Goal: Information Seeking & Learning: Learn about a topic

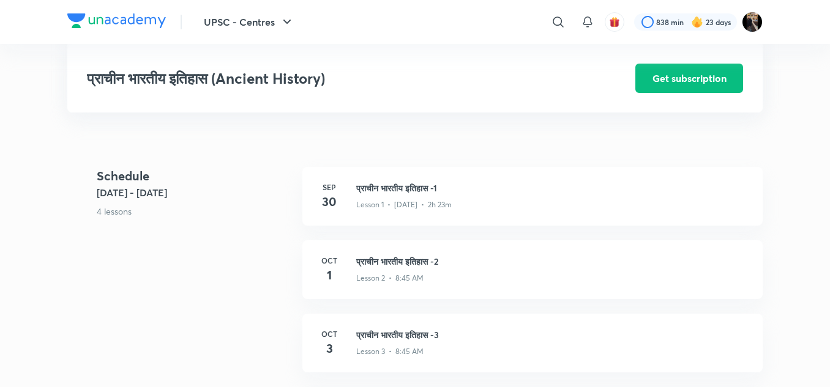
scroll to position [253, 0]
click at [406, 190] on h3 "प्राचीन भारतीय इतिहास -1" at bounding box center [552, 189] width 392 height 13
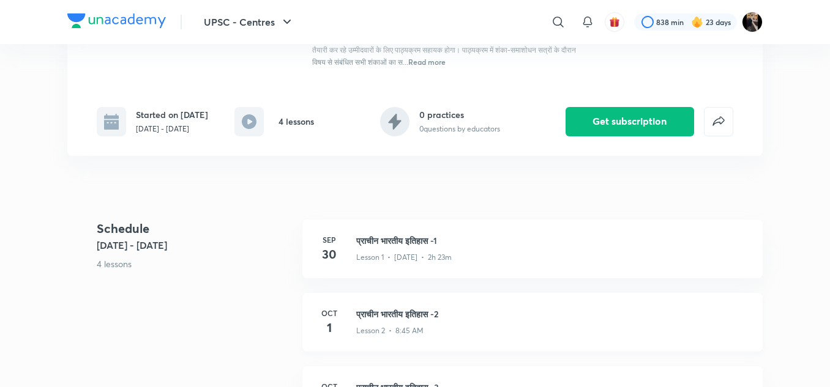
scroll to position [201, 0]
click at [409, 240] on h3 "प्राचीन भारतीय इतिहास -1" at bounding box center [552, 241] width 392 height 13
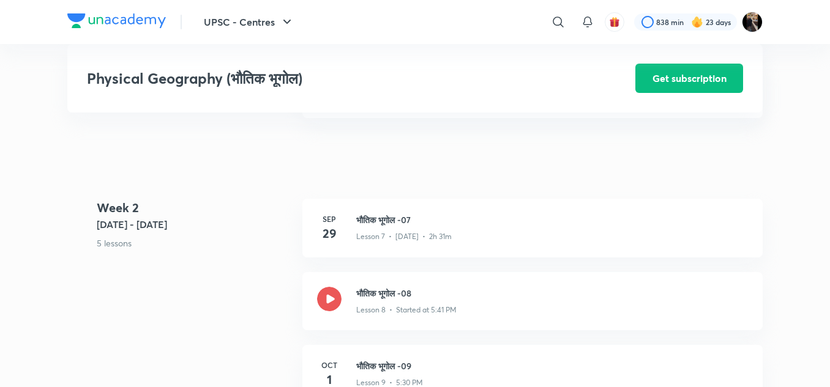
scroll to position [863, 0]
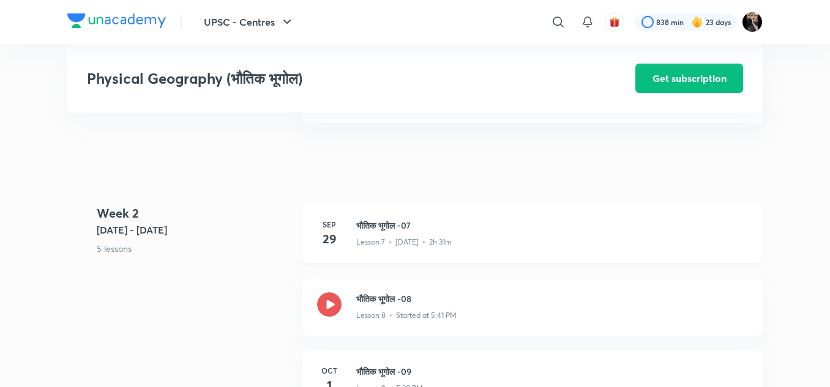
click at [374, 223] on h3 "भौतिक भूगोल -07" at bounding box center [552, 225] width 392 height 13
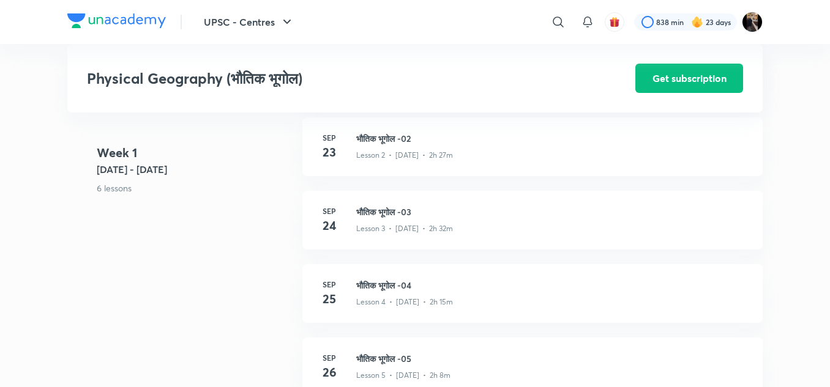
scroll to position [513, 0]
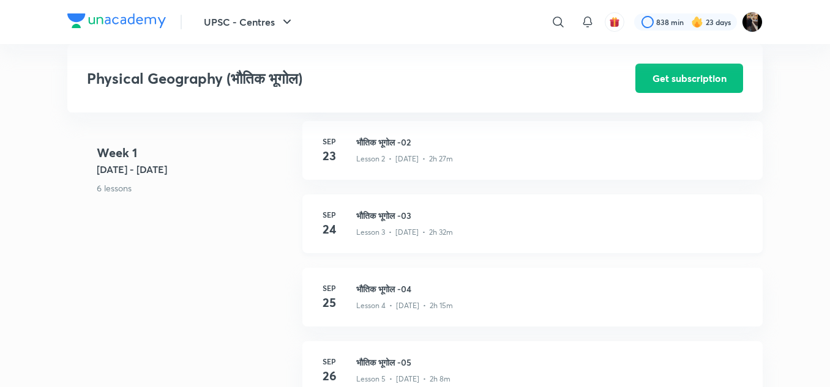
click at [386, 212] on h3 "भौतिक भूगोल -03" at bounding box center [552, 215] width 392 height 13
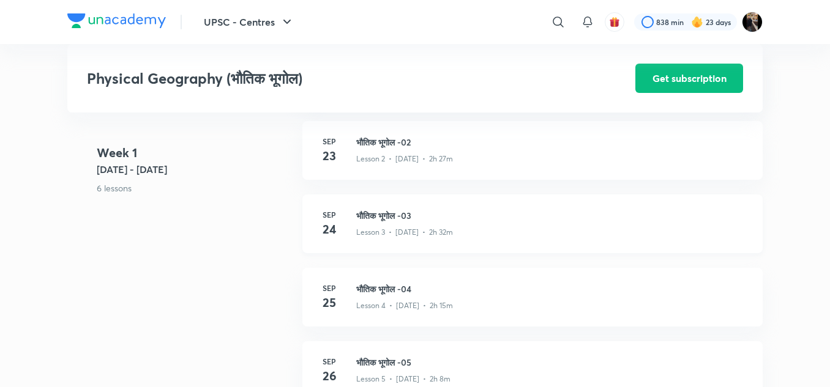
click at [386, 212] on h3 "भौतिक भूगोल -03" at bounding box center [552, 215] width 392 height 13
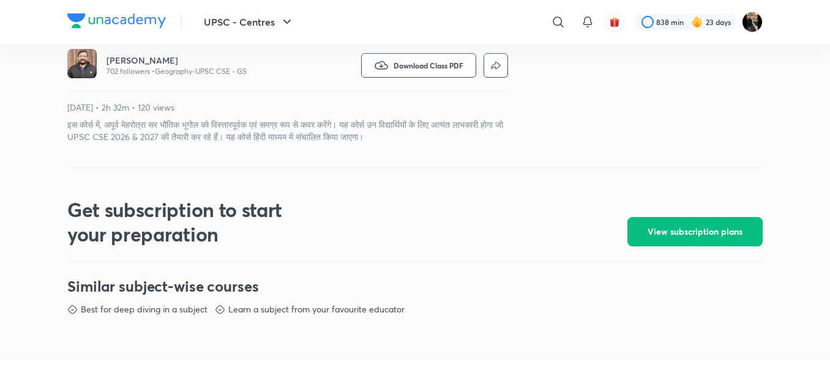
scroll to position [387, 0]
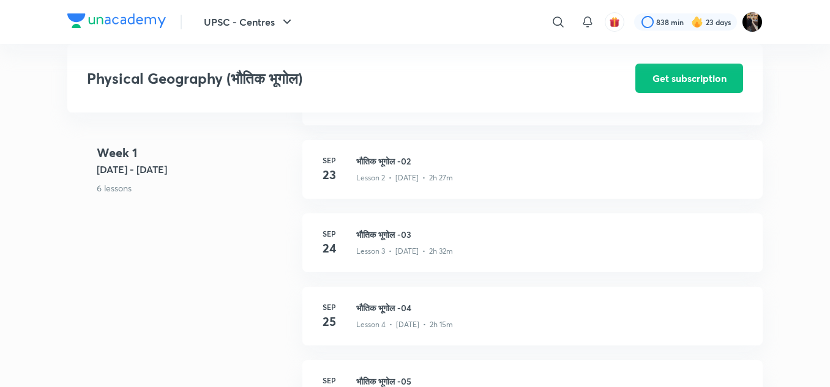
scroll to position [529, 0]
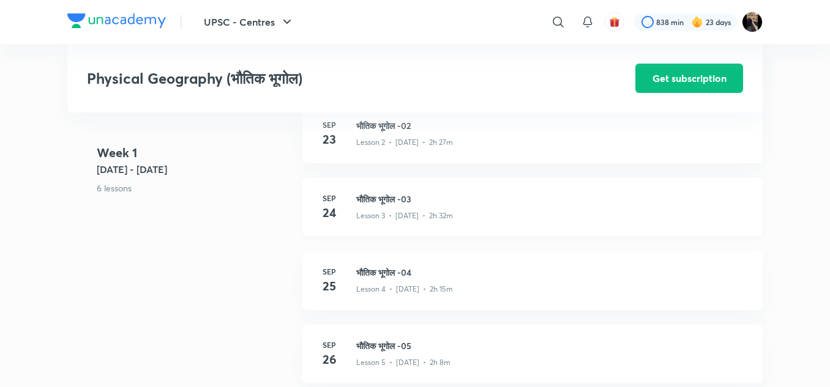
click at [377, 199] on h3 "भौतिक भूगोल -03" at bounding box center [552, 199] width 392 height 13
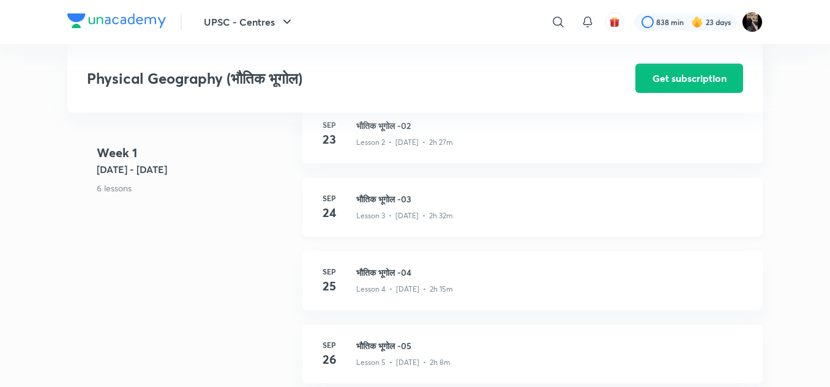
click at [377, 199] on h3 "भौतिक भूगोल -03" at bounding box center [552, 199] width 392 height 13
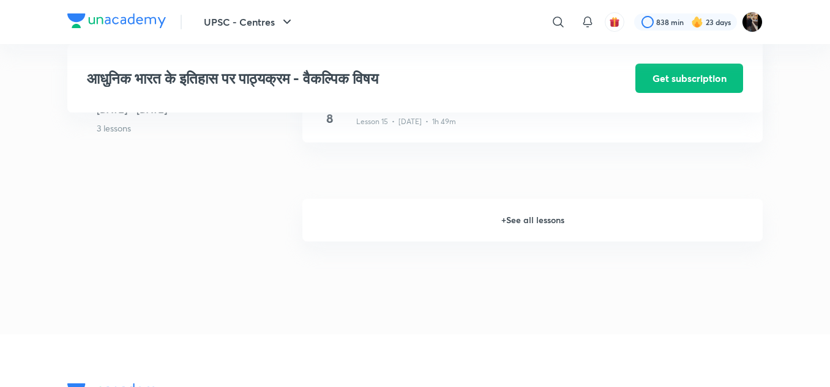
scroll to position [1637, 0]
click at [524, 220] on h6 "+ See all lessons" at bounding box center [532, 220] width 460 height 43
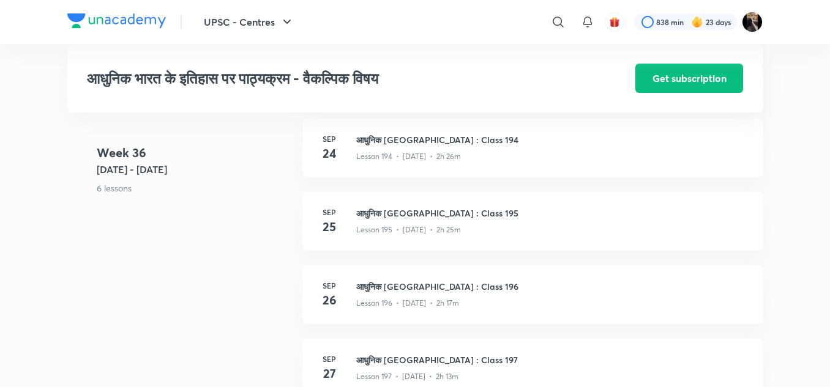
scroll to position [16925, 0]
click at [406, 218] on h3 "आधुनिक भारत : Class 195" at bounding box center [552, 213] width 392 height 13
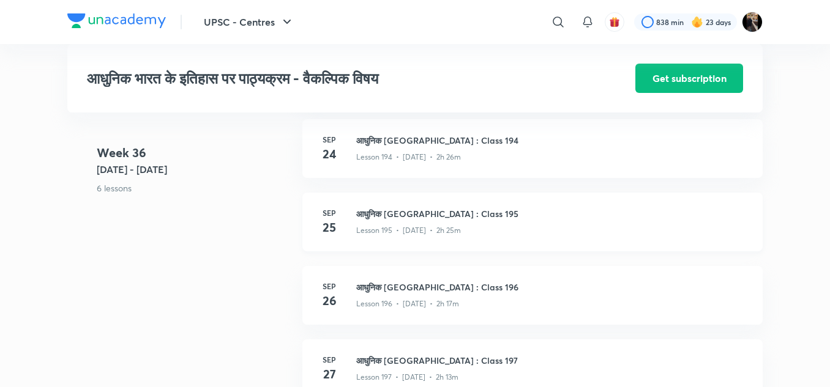
drag, startPoint x: 406, startPoint y: 218, endPoint x: 371, endPoint y: 220, distance: 34.3
click at [371, 220] on h3 "आधुनिक भारत : Class 195" at bounding box center [552, 213] width 392 height 13
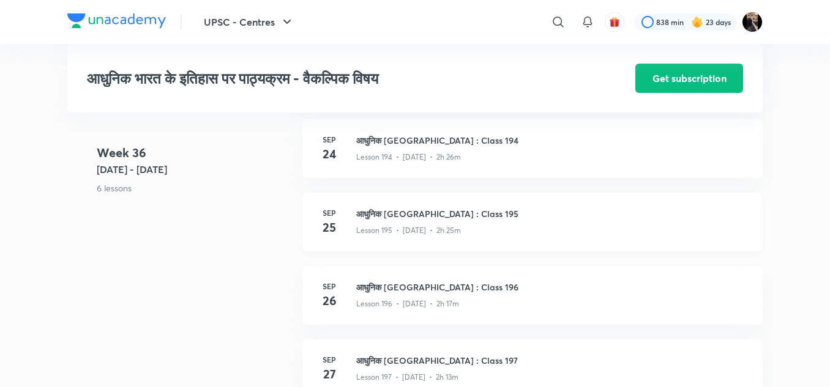
click at [371, 220] on h3 "आधुनिक भारत : Class 195" at bounding box center [552, 213] width 392 height 13
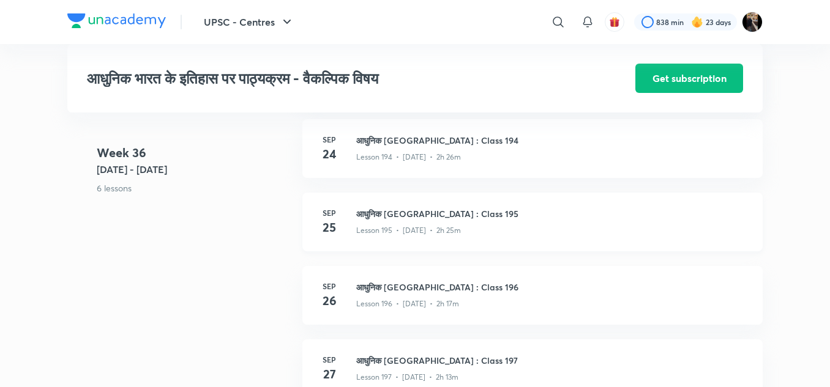
click at [371, 220] on h3 "आधुनिक भारत : Class 195" at bounding box center [552, 213] width 392 height 13
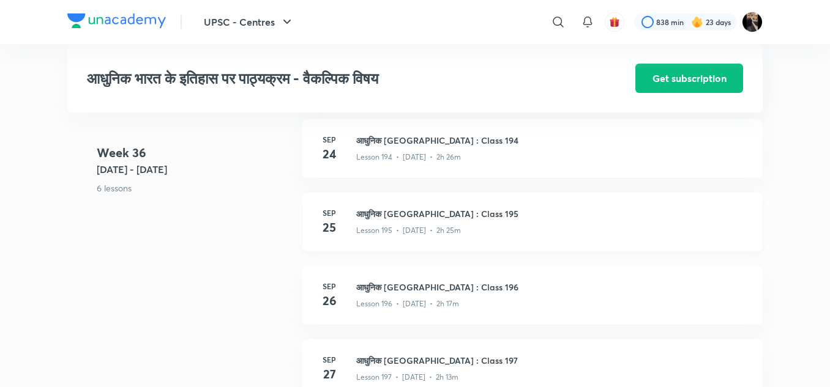
click at [371, 220] on h3 "आधुनिक भारत : Class 195" at bounding box center [552, 213] width 392 height 13
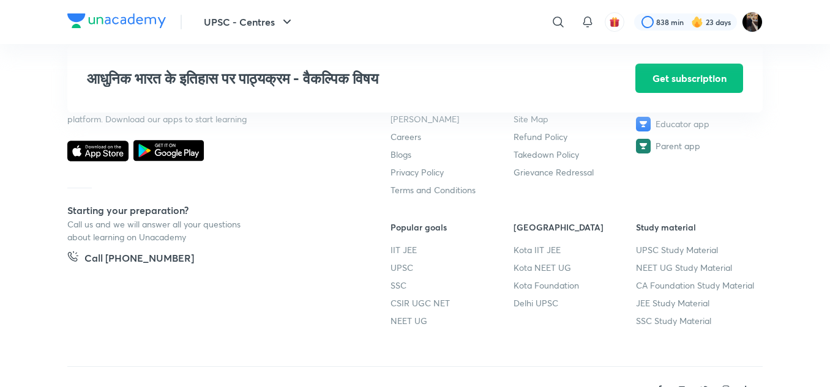
scroll to position [17631, 0]
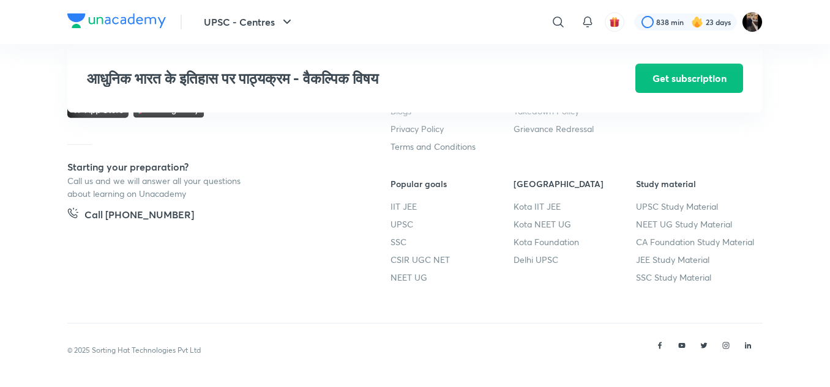
click at [450, 187] on h6 "Popular goals" at bounding box center [451, 183] width 123 height 13
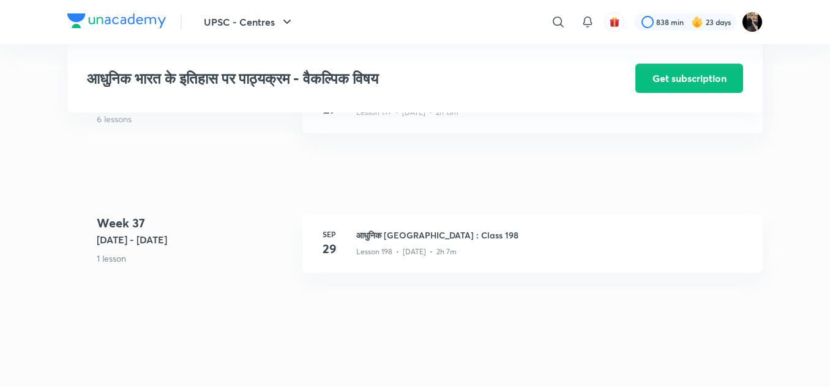
scroll to position [17190, 0]
